Goal: Find specific page/section: Find specific page/section

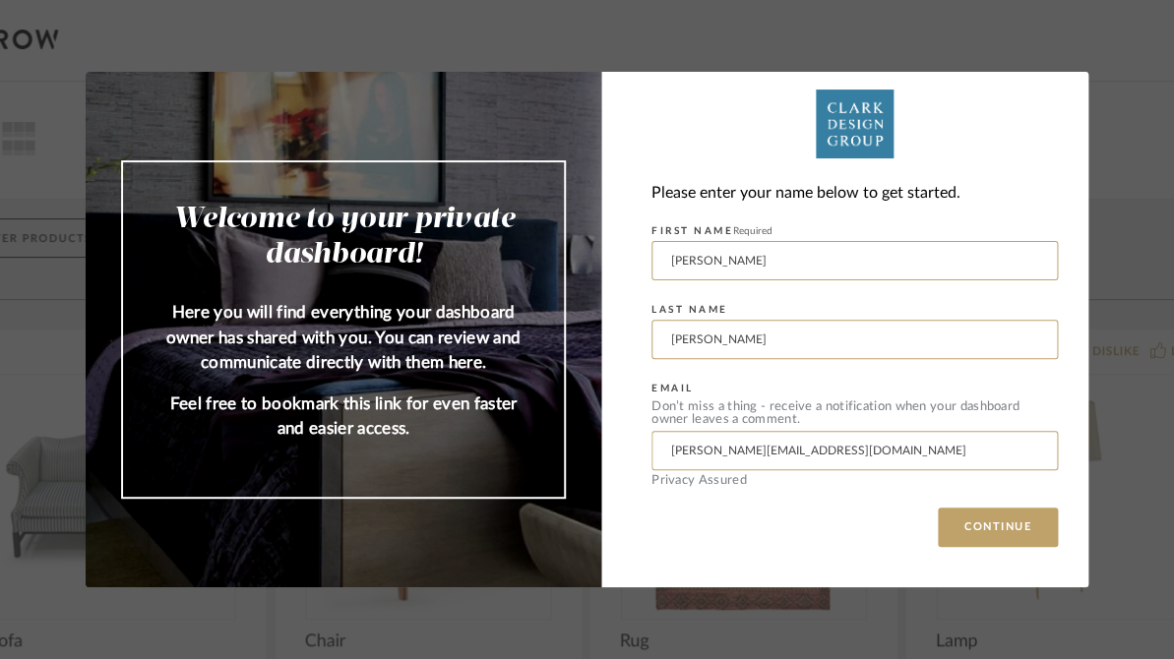
click at [977, 534] on button "CONTINUE" at bounding box center [998, 527] width 120 height 39
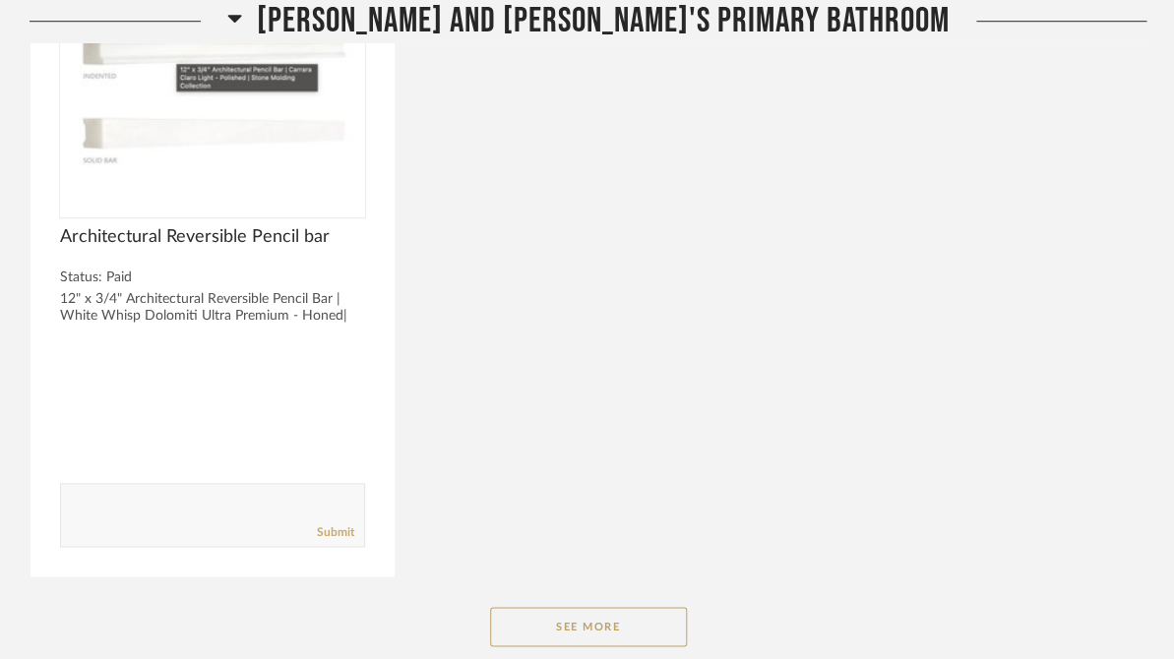
scroll to position [2827, 0]
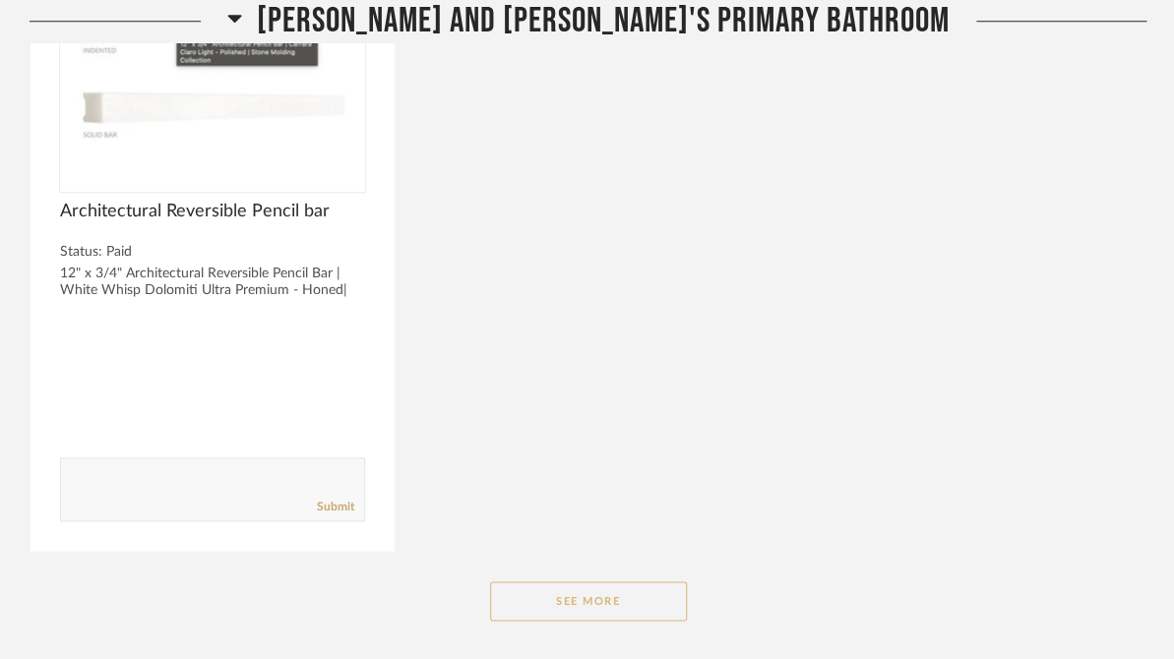
click at [635, 582] on button "See More" at bounding box center [588, 601] width 197 height 39
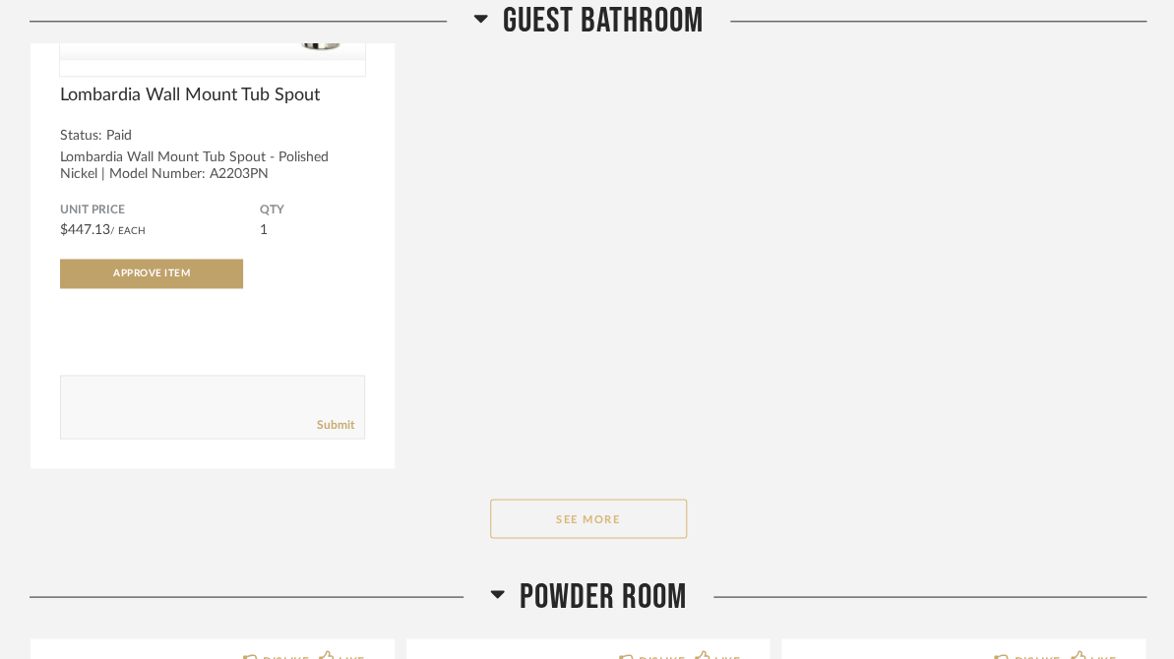
scroll to position [7798, 0]
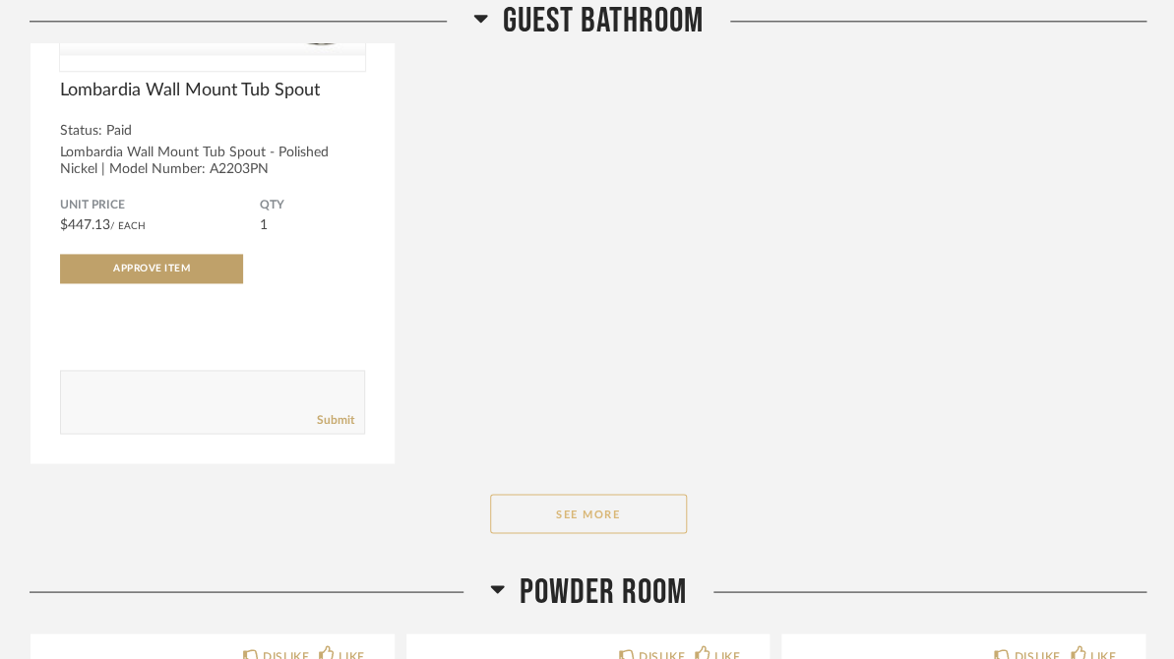
click at [627, 494] on button "See More" at bounding box center [588, 513] width 197 height 39
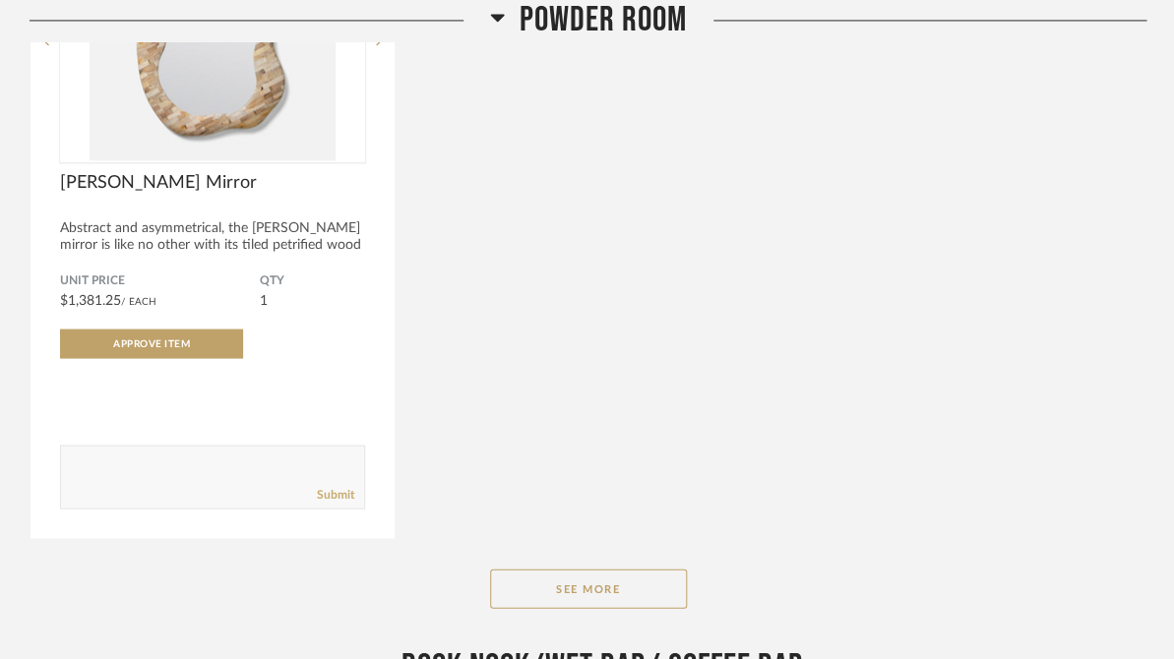
scroll to position [12767, 0]
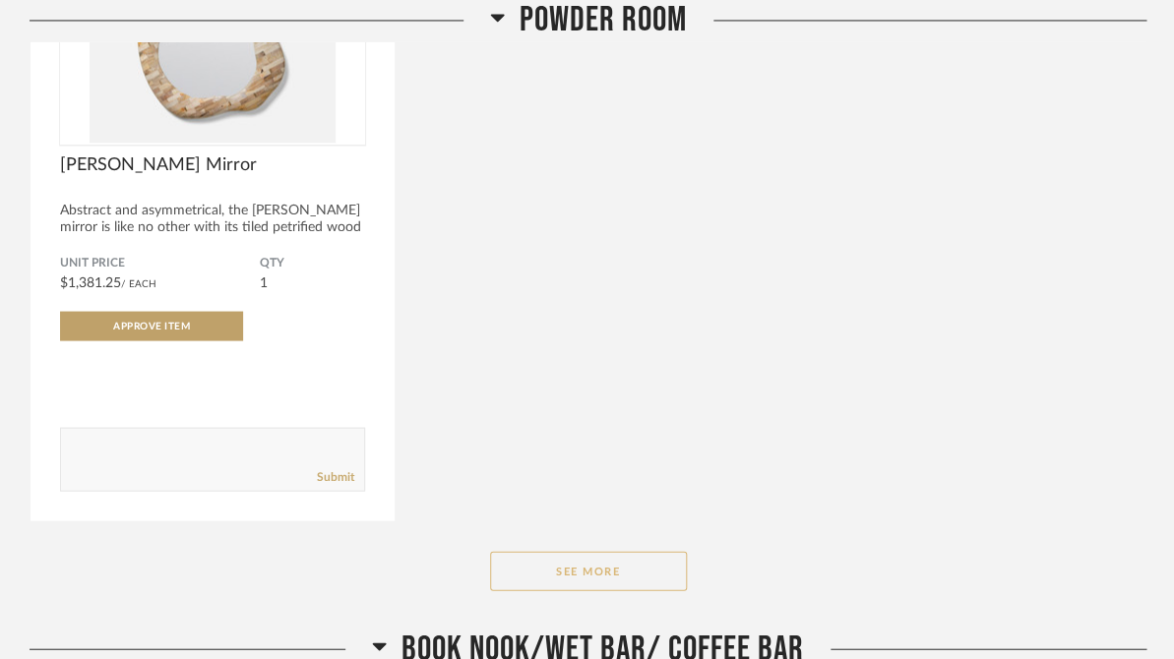
click at [600, 551] on button "See More" at bounding box center [588, 570] width 197 height 39
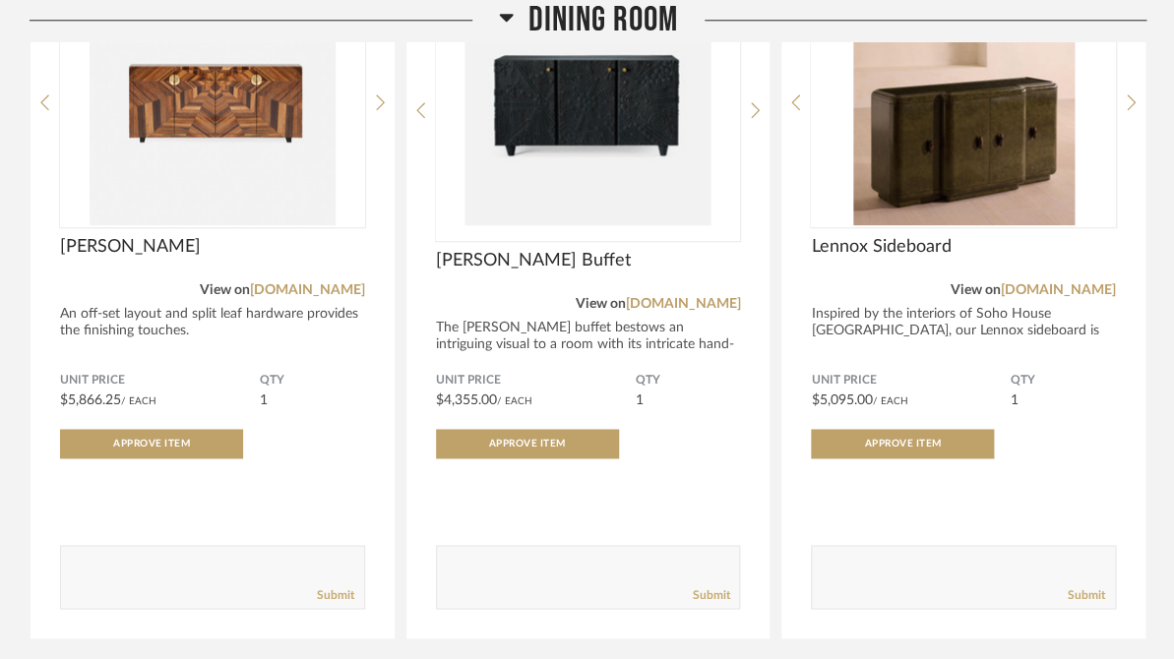
scroll to position [17160, 0]
